Goal: Information Seeking & Learning: Learn about a topic

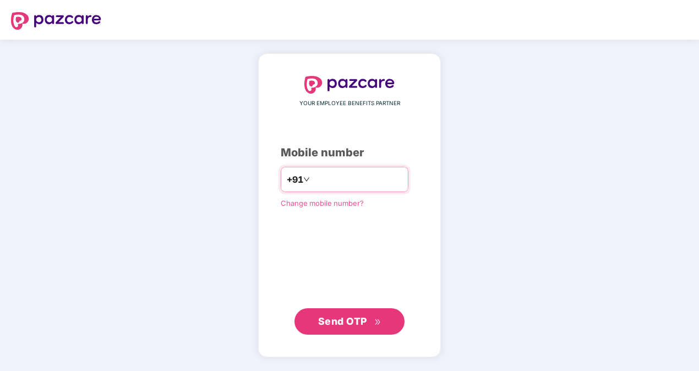
click at [312, 177] on input "**********" at bounding box center [357, 180] width 90 height 18
type input "**********"
click at [347, 320] on span "Send OTP" at bounding box center [342, 321] width 49 height 12
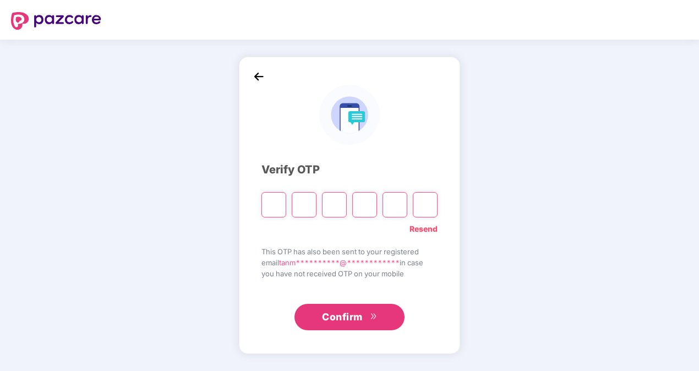
type input "*"
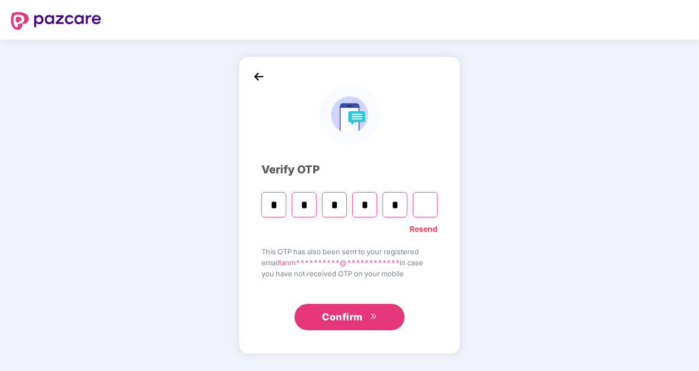
type input "*"
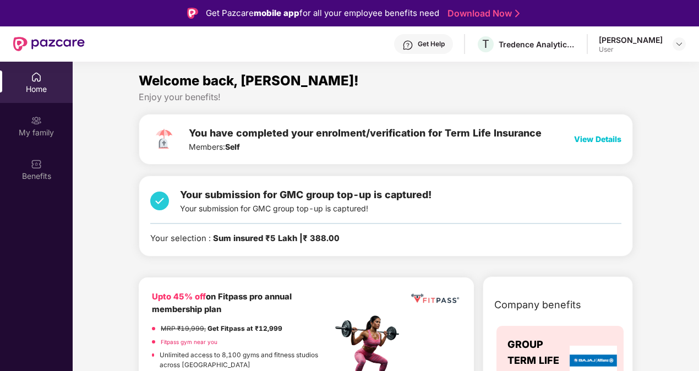
click at [599, 138] on span "View Details" at bounding box center [597, 138] width 47 height 9
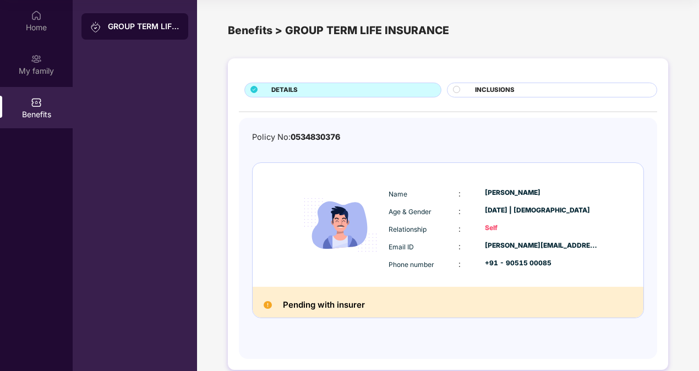
click at [123, 27] on div "GROUP TERM LIFE INSURANCE" at bounding box center [144, 26] width 72 height 11
click at [122, 26] on div "GROUP TERM LIFE INSURANCE" at bounding box center [144, 26] width 72 height 11
click at [32, 17] on img at bounding box center [36, 15] width 11 height 11
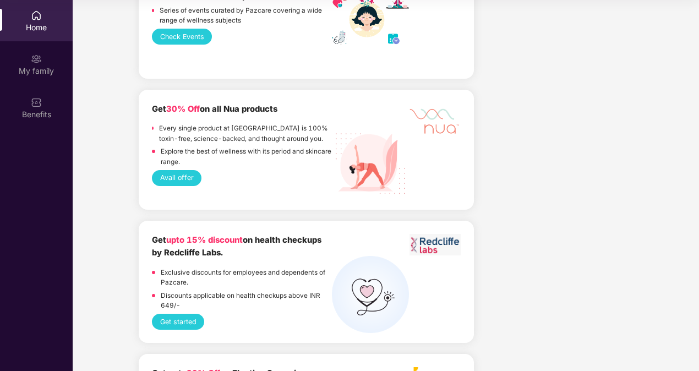
scroll to position [1101, 0]
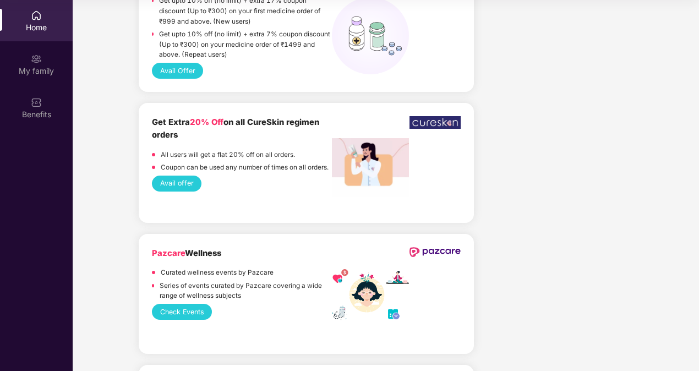
click at [37, 19] on img at bounding box center [36, 15] width 11 height 11
click at [34, 65] on div "My family" at bounding box center [36, 63] width 73 height 41
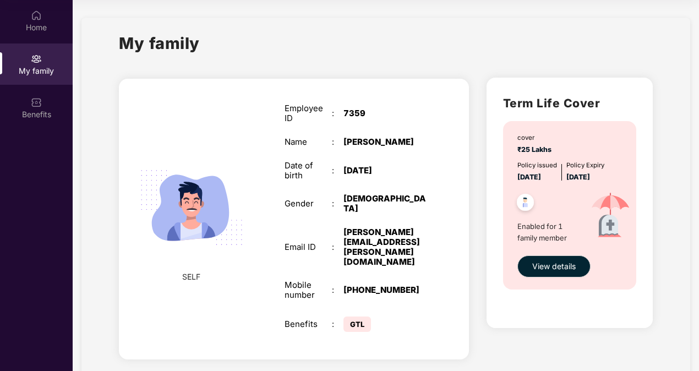
scroll to position [3, 0]
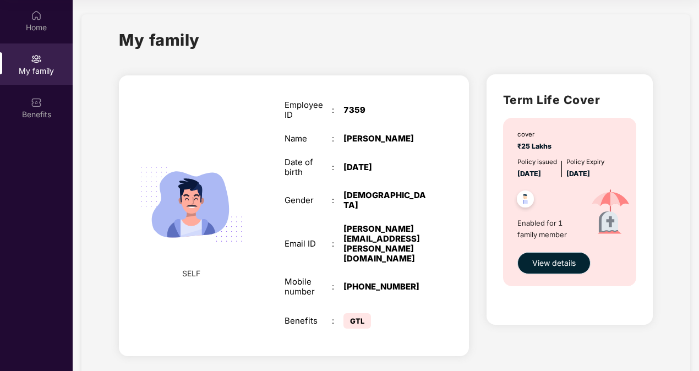
click at [541, 263] on span "View details" at bounding box center [553, 263] width 43 height 12
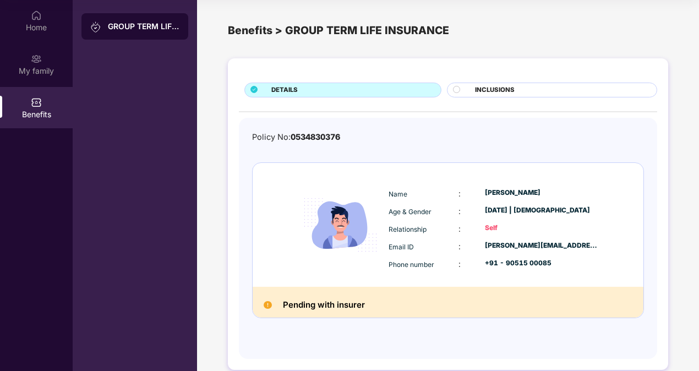
click at [522, 85] on div "INCLUSIONS" at bounding box center [561, 91] width 182 height 12
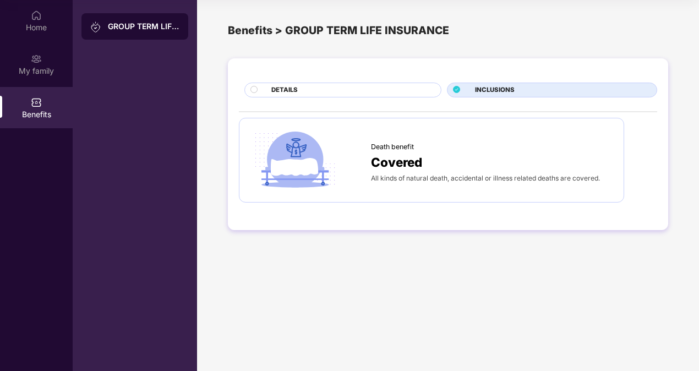
click at [326, 84] on div "DETAILS" at bounding box center [342, 90] width 197 height 15
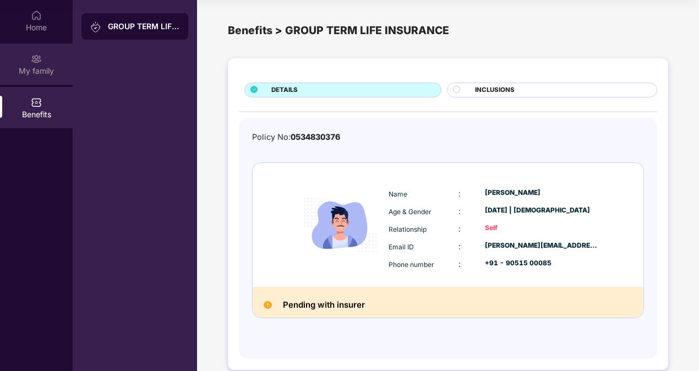
click at [41, 56] on img at bounding box center [36, 58] width 11 height 11
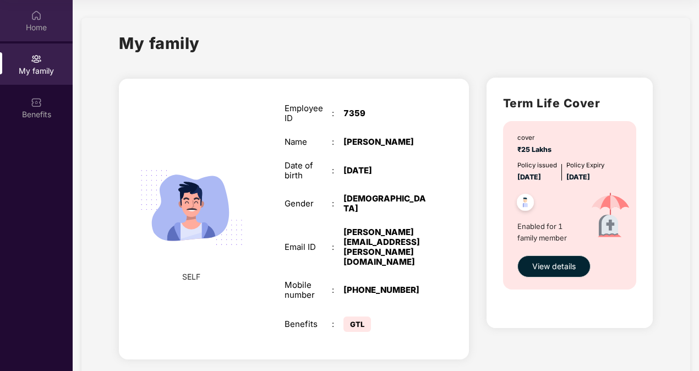
click at [43, 22] on div "Home" at bounding box center [36, 27] width 73 height 11
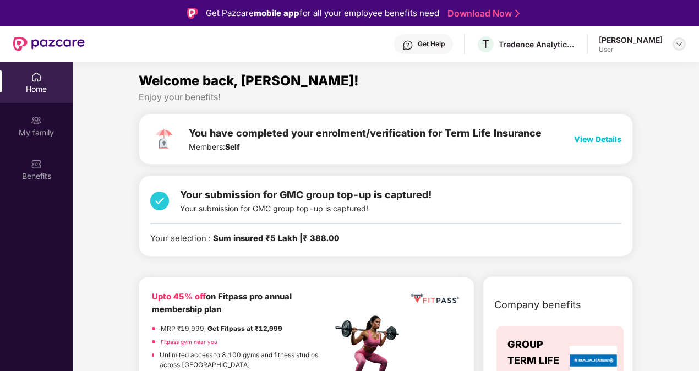
click at [679, 43] on img at bounding box center [679, 44] width 9 height 9
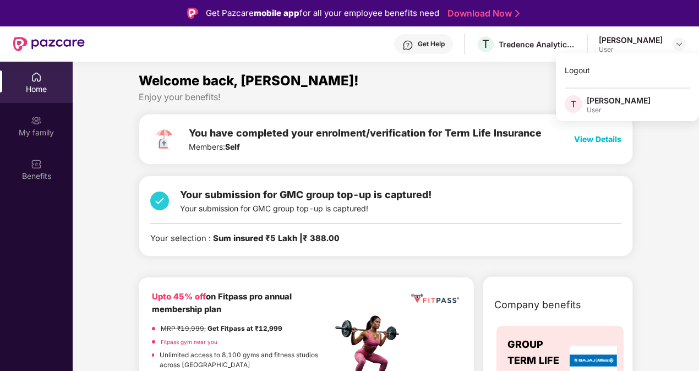
click at [368, 91] on div "Enjoy your benefits!" at bounding box center [386, 97] width 494 height 12
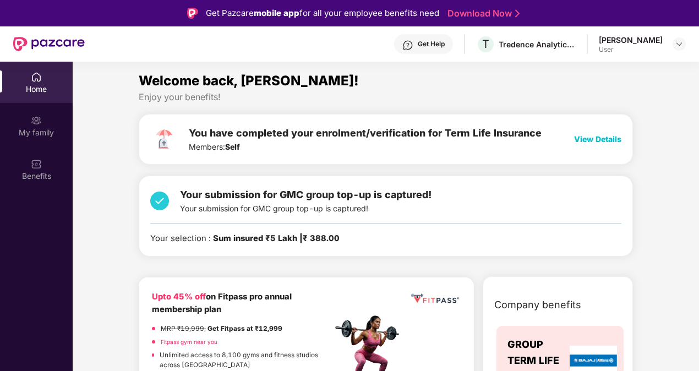
click at [590, 135] on span "View Details" at bounding box center [597, 138] width 47 height 9
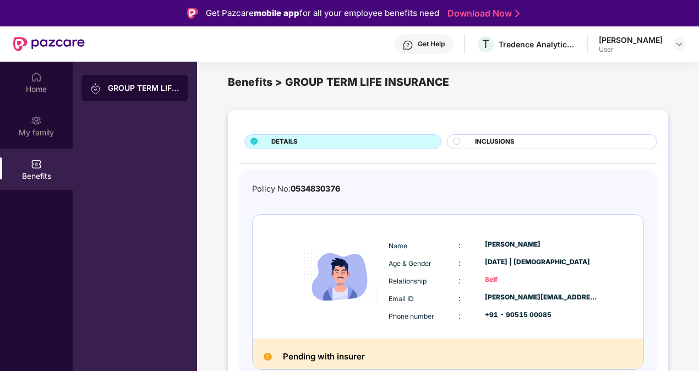
scroll to position [14, 0]
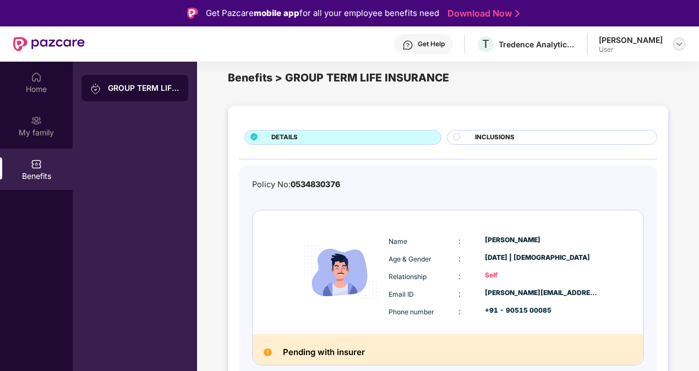
click at [683, 44] on img at bounding box center [679, 44] width 9 height 9
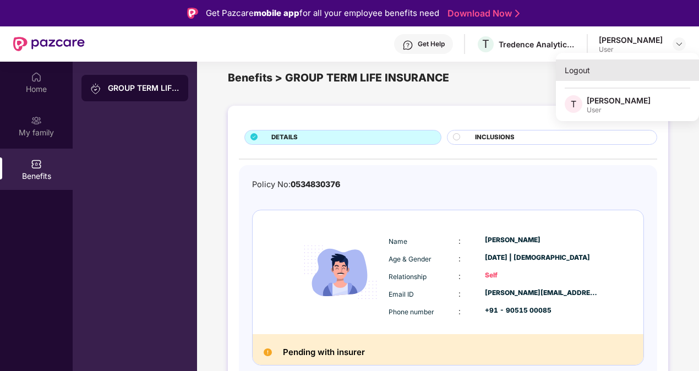
click at [585, 68] on div "Logout" at bounding box center [627, 69] width 143 height 21
